Goal: Navigation & Orientation: Find specific page/section

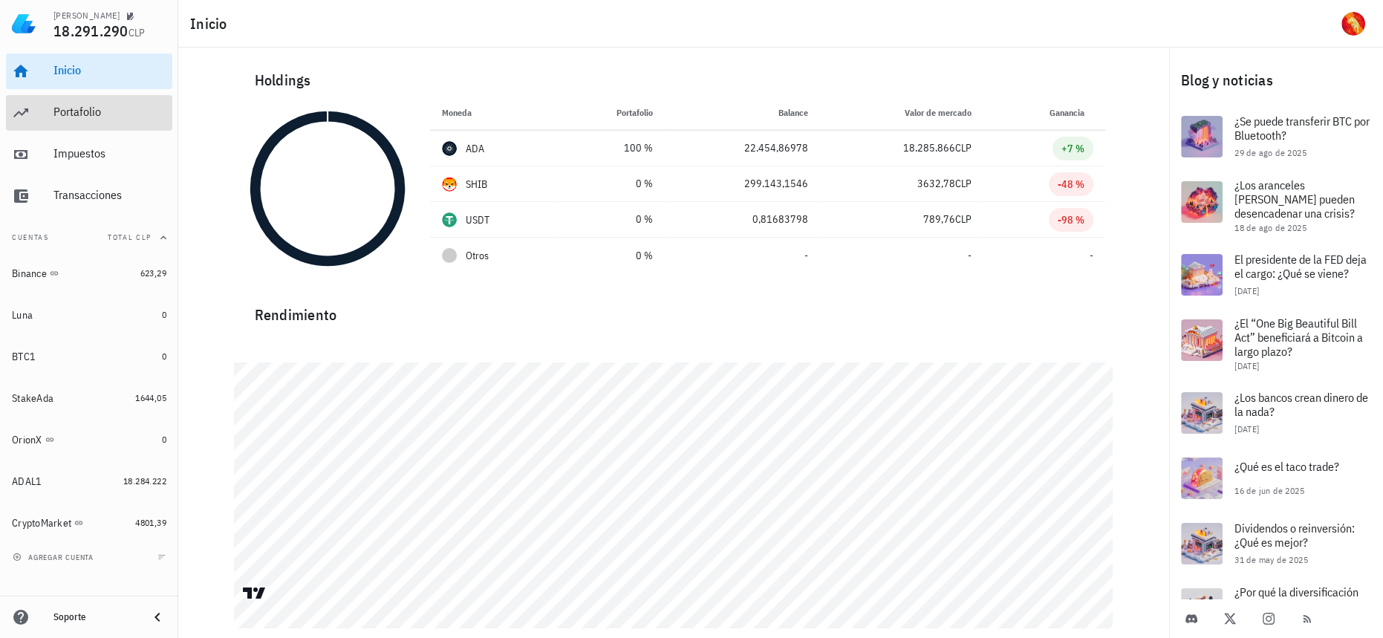
click at [102, 102] on div "Portafolio" at bounding box center [109, 112] width 113 height 33
click at [77, 128] on div "Portafolio" at bounding box center [109, 112] width 113 height 33
